Goal: Information Seeking & Learning: Learn about a topic

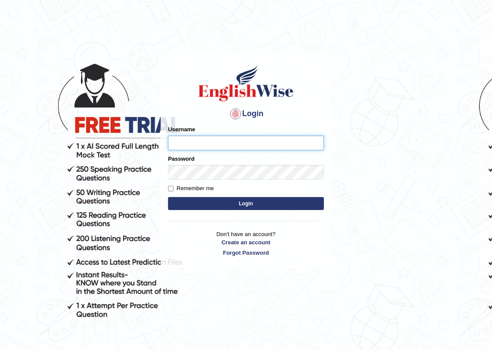
click at [185, 145] on input "Username" at bounding box center [246, 142] width 156 height 15
type input "sapanatimalsina_parramatta"
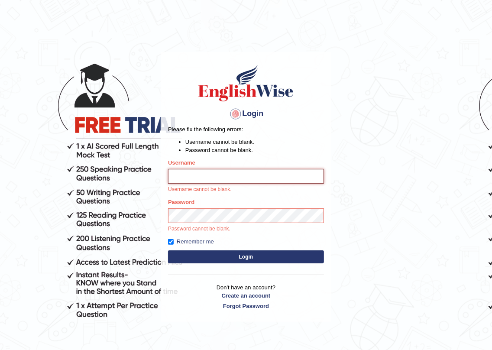
click at [211, 177] on input "Username" at bounding box center [246, 176] width 156 height 15
type input "sapanatimalsina_parramatta"
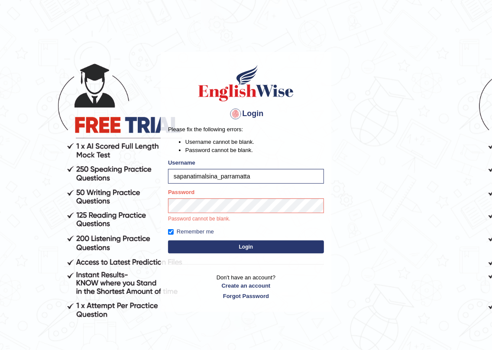
click at [236, 250] on button "Login" at bounding box center [246, 246] width 156 height 13
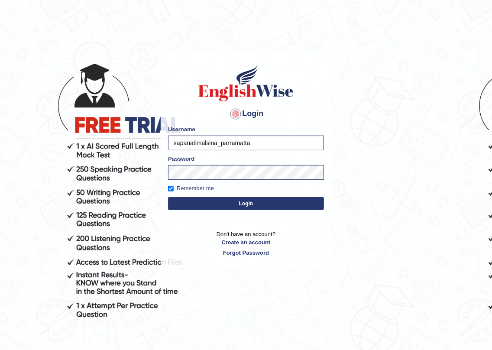
click at [247, 206] on button "Login" at bounding box center [246, 203] width 156 height 13
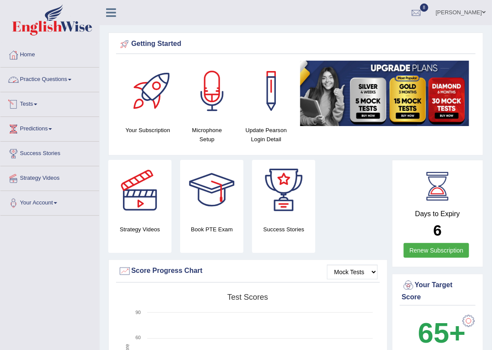
click at [40, 104] on link "Tests" at bounding box center [49, 103] width 99 height 22
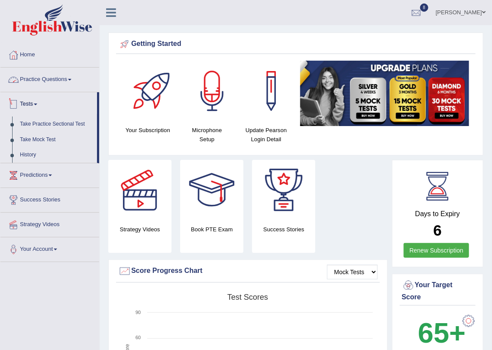
click at [31, 78] on link "Practice Questions" at bounding box center [49, 79] width 99 height 22
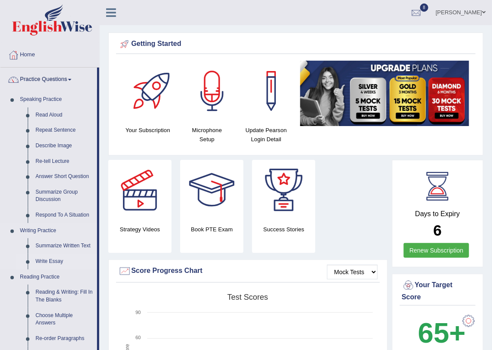
click at [58, 263] on link "Write Essay" at bounding box center [64, 262] width 65 height 16
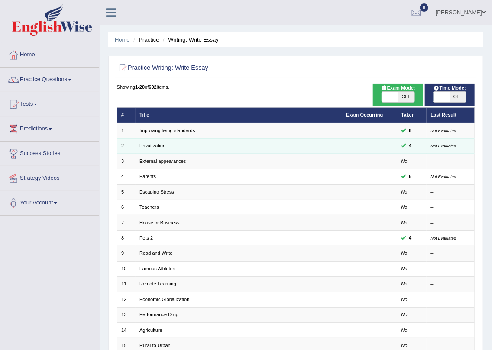
click at [150, 142] on td "Privatization" at bounding box center [238, 145] width 206 height 15
click at [151, 149] on td "Privatization" at bounding box center [238, 145] width 206 height 15
click at [153, 145] on link "Privatization" at bounding box center [152, 145] width 26 height 5
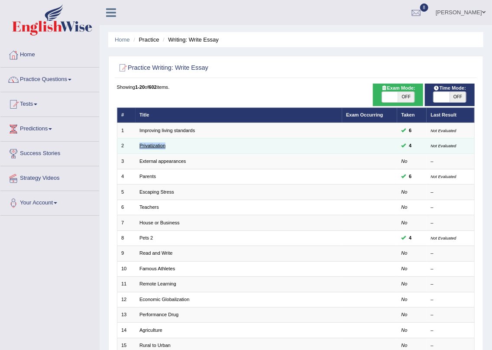
click at [153, 145] on link "Privatization" at bounding box center [152, 145] width 26 height 5
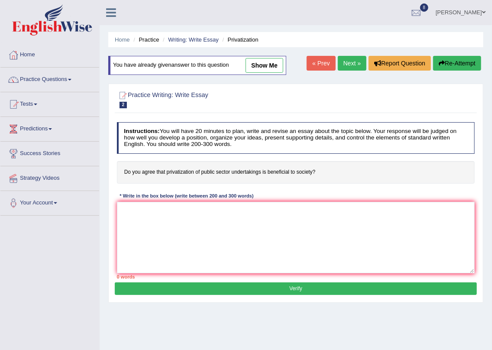
click at [260, 68] on link "show me" at bounding box center [264, 65] width 38 height 15
type textarea "The increasing influence of privatization of public sector on our lives has ign…"
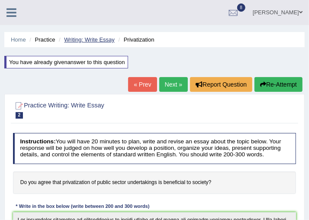
click at [81, 40] on link "Writing: Write Essay" at bounding box center [89, 39] width 51 height 6
click at [82, 40] on link "Writing: Write Essay" at bounding box center [89, 39] width 51 height 6
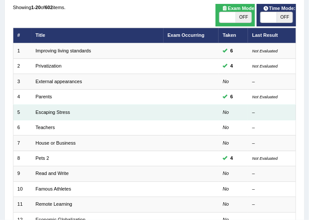
scroll to position [123, 0]
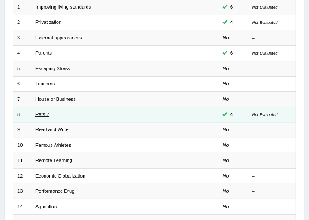
click at [44, 113] on link "Pets 2" at bounding box center [41, 114] width 13 height 5
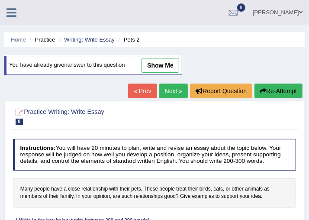
click at [160, 68] on link "show me" at bounding box center [161, 65] width 38 height 15
type textarea "In recent years there has been a massive increase in the number of people claim…"
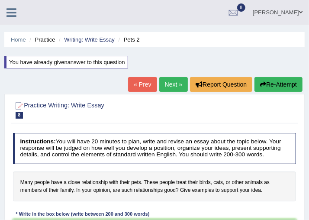
click at [136, 85] on link "« Prev" at bounding box center [142, 84] width 29 height 15
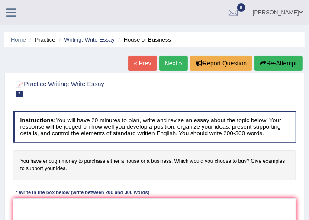
click at [142, 56] on link "« Prev" at bounding box center [142, 63] width 29 height 15
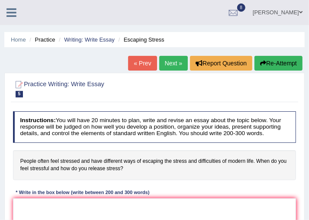
click at [142, 63] on link "« Prev" at bounding box center [142, 63] width 29 height 15
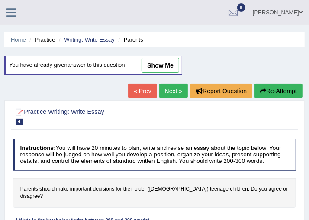
click at [155, 60] on link "show me" at bounding box center [161, 65] width 38 height 15
type textarea "The increasing influence of important decisions for teenage children on our liv…"
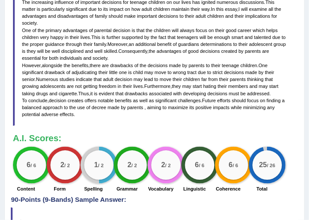
scroll to position [297, 0]
